Goal: Transaction & Acquisition: Subscribe to service/newsletter

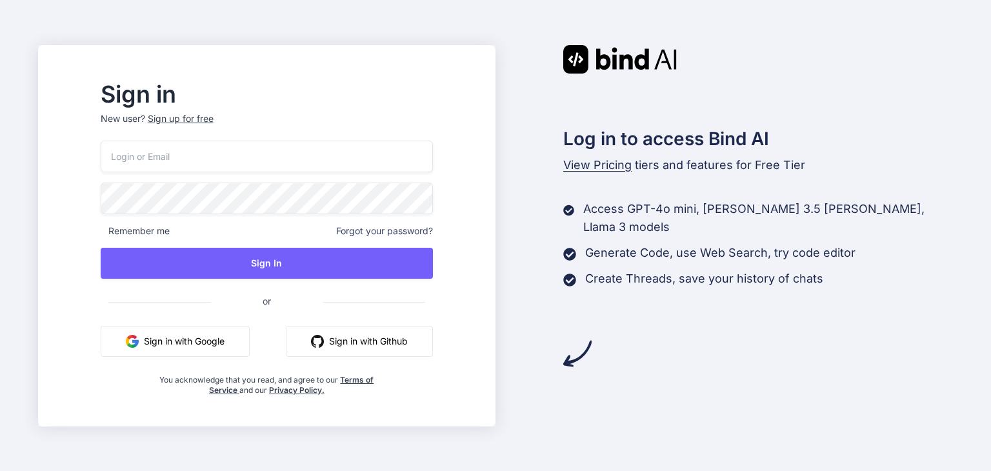
click at [219, 344] on button "Sign in with Google" at bounding box center [175, 341] width 149 height 31
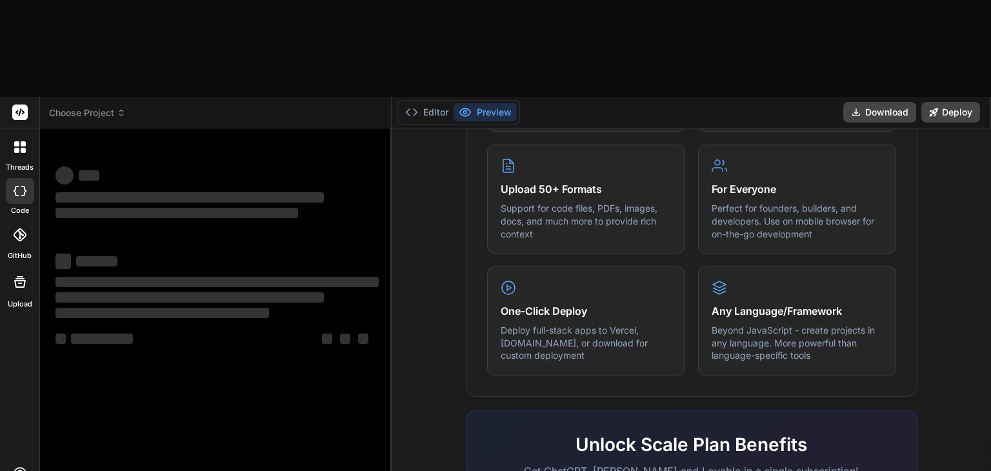
scroll to position [788, 0]
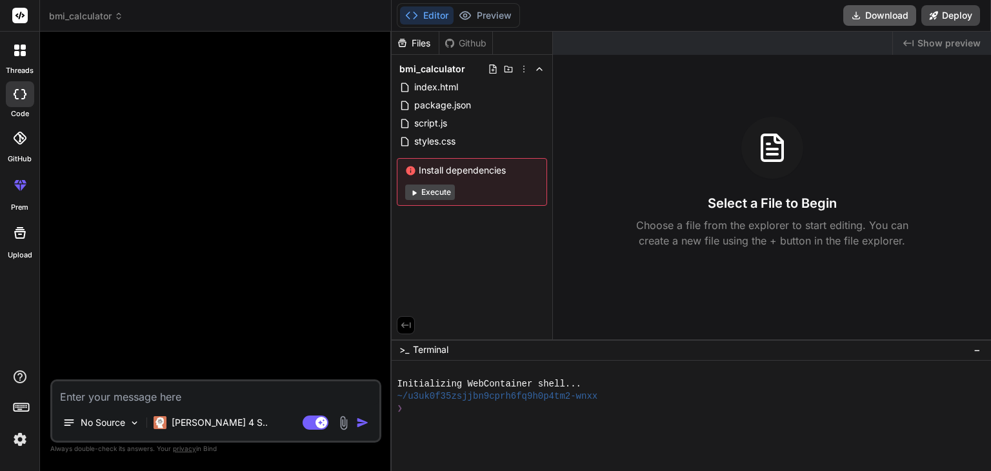
click at [890, 11] on button "Download" at bounding box center [879, 15] width 73 height 21
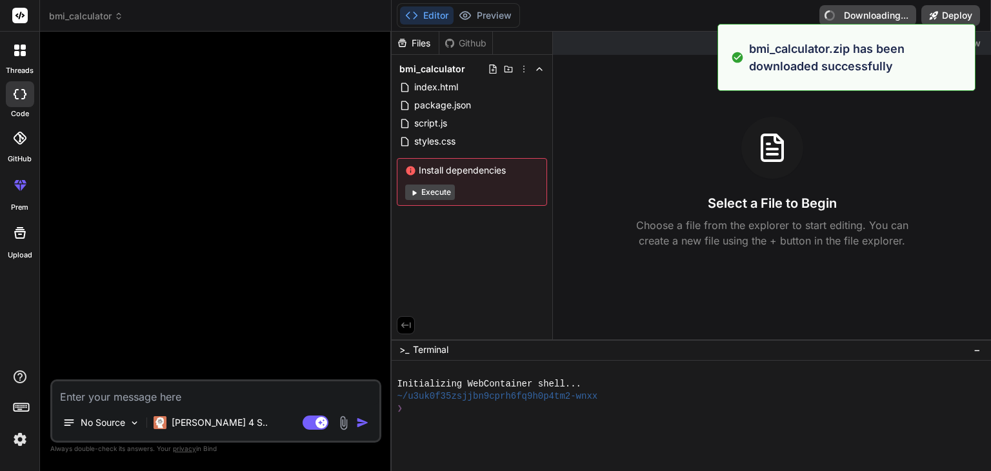
type textarea "x"
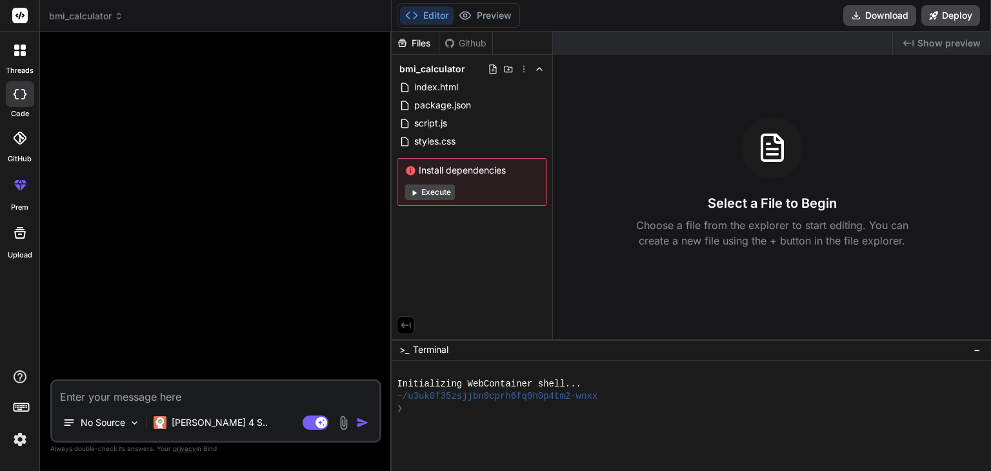
click at [29, 64] on div "threads" at bounding box center [19, 54] width 39 height 45
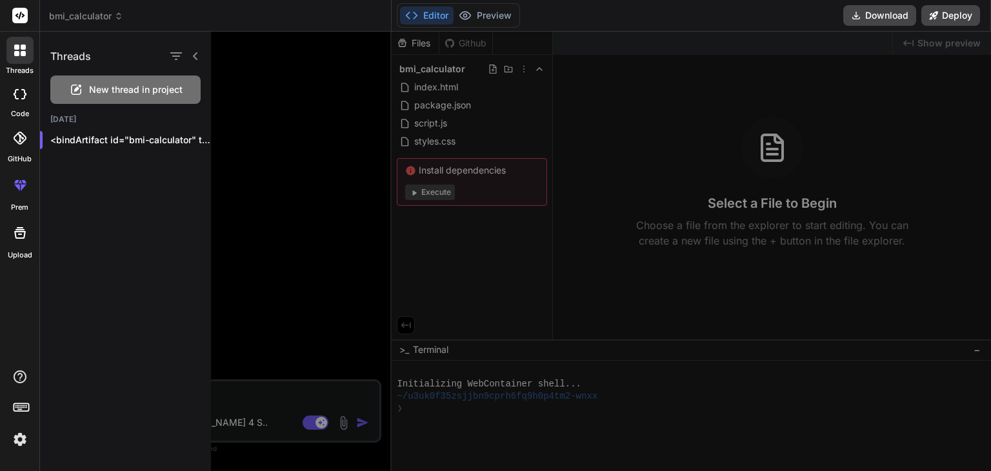
click at [15, 194] on div at bounding box center [20, 185] width 31 height 31
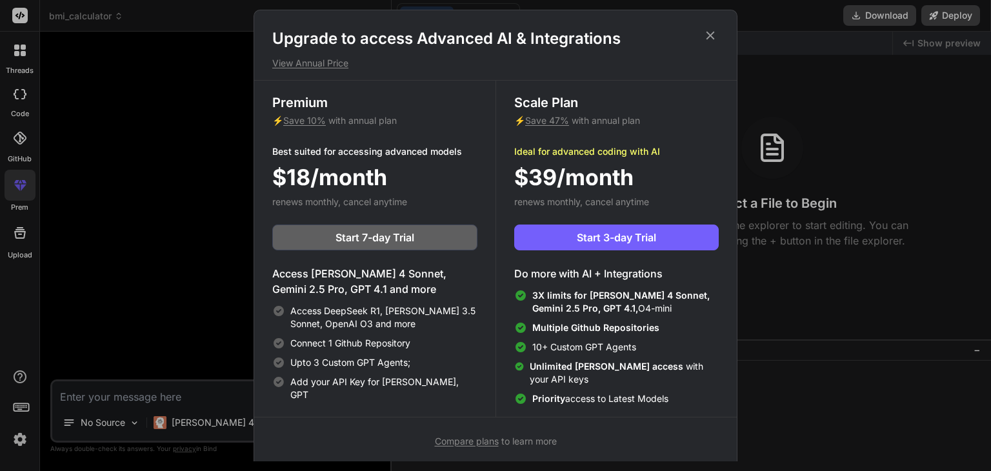
click at [225, 175] on div "Upgrade to access Advanced AI & Integrations View Annual Price Premium ⚡ Save 1…" at bounding box center [495, 235] width 991 height 471
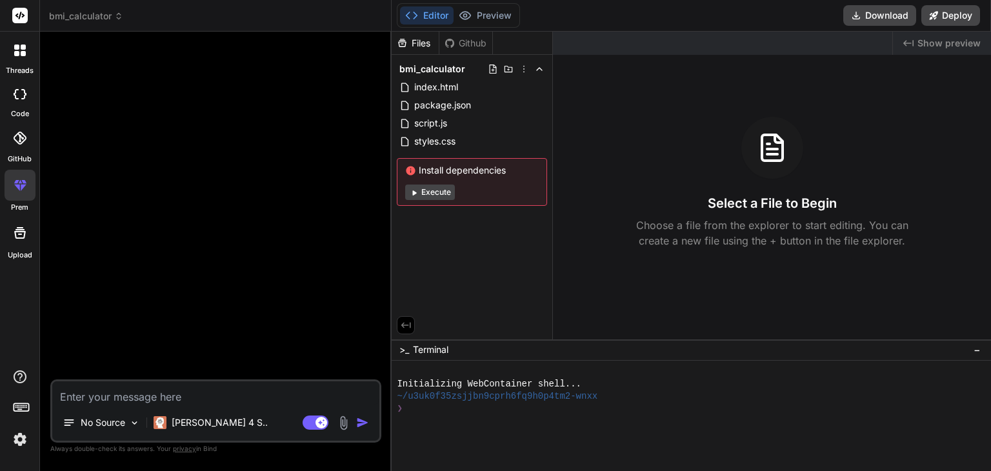
click at [476, 37] on div "Github" at bounding box center [465, 43] width 53 height 13
